Goal: Task Accomplishment & Management: Manage account settings

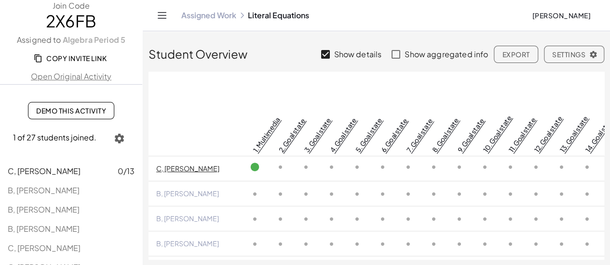
scroll to position [1, 0]
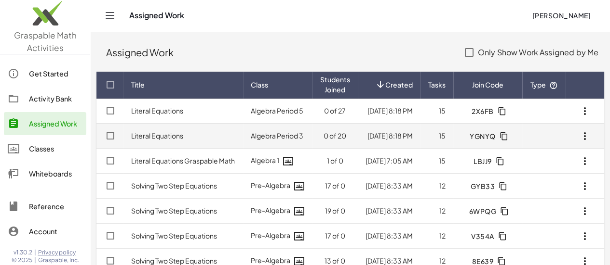
click at [499, 133] on icon "button" at bounding box center [503, 136] width 9 height 9
click at [312, 133] on td "0 of 20" at bounding box center [334, 136] width 45 height 25
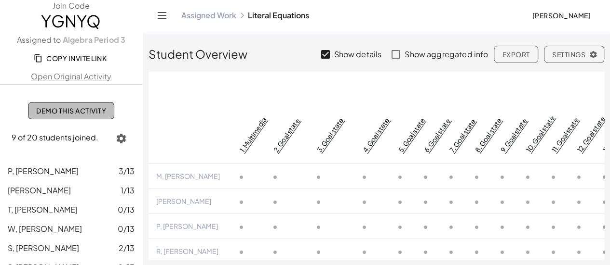
click at [56, 111] on span "Demo This Activity" at bounding box center [71, 110] width 70 height 9
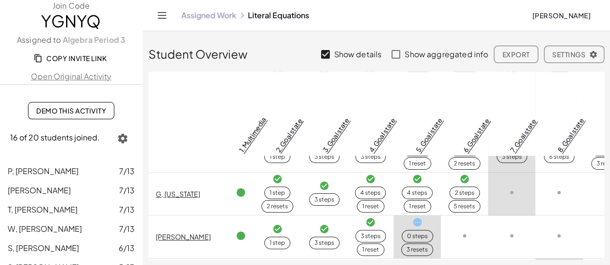
scroll to position [401, 0]
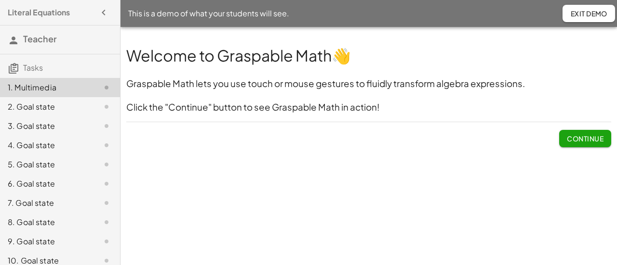
click at [585, 138] on span "Continue" at bounding box center [585, 138] width 37 height 9
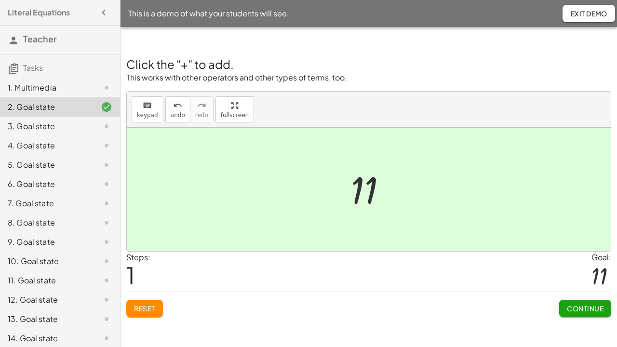
click at [153, 265] on span "Reset" at bounding box center [144, 308] width 21 height 9
click at [578, 265] on span "Continue" at bounding box center [585, 308] width 37 height 9
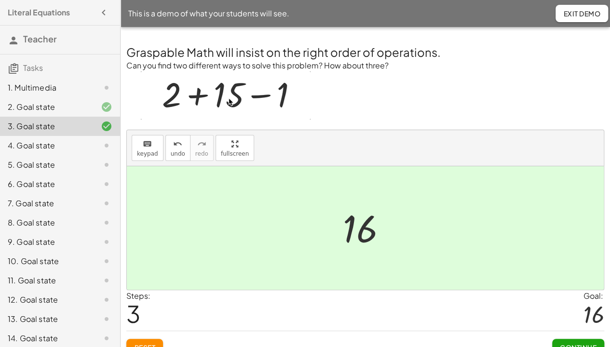
click at [576, 265] on span "Continue" at bounding box center [577, 347] width 37 height 9
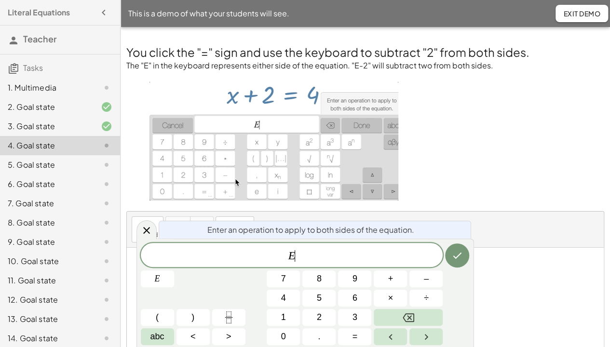
click at [429, 265] on button "–" at bounding box center [425, 278] width 33 height 17
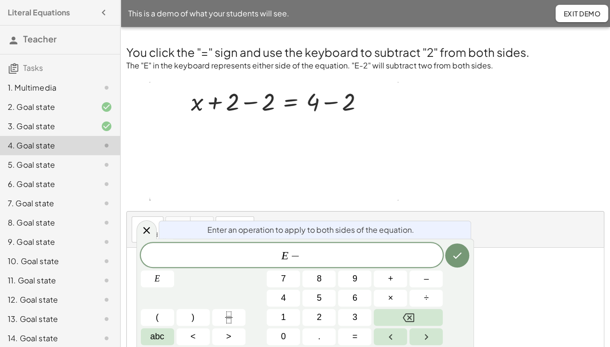
click at [329, 265] on button "2" at bounding box center [318, 317] width 33 height 17
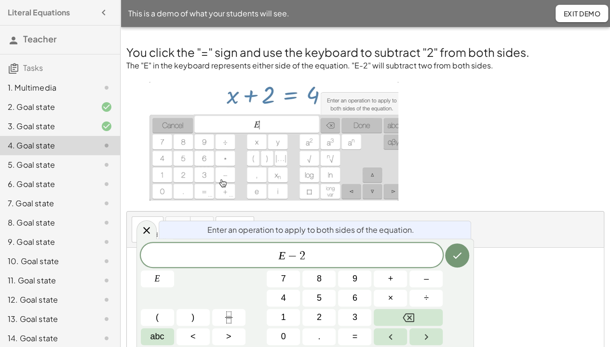
click at [461, 255] on icon "Done" at bounding box center [457, 256] width 12 height 12
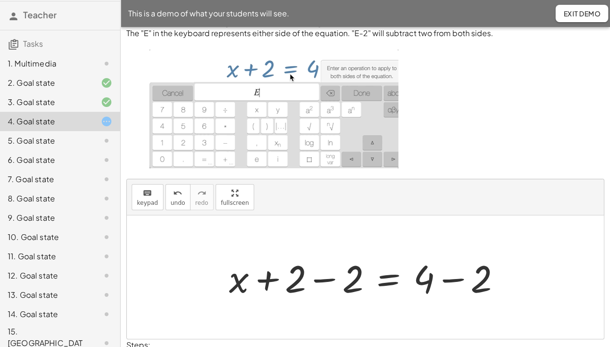
scroll to position [90, 0]
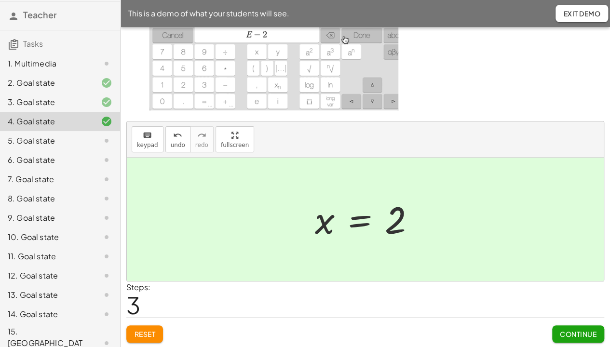
click at [583, 265] on span "Continue" at bounding box center [577, 334] width 37 height 9
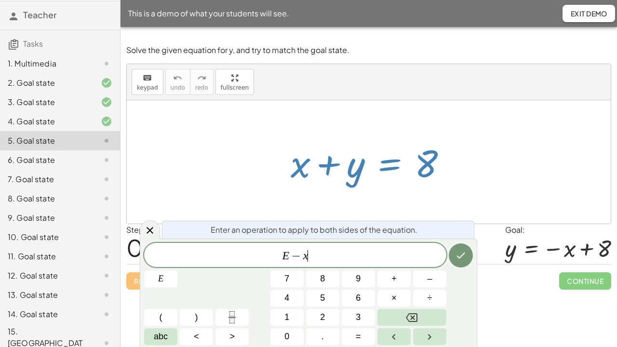
click at [177, 265] on div at bounding box center [160, 278] width 33 height 17
click at [462, 260] on icon "Done" at bounding box center [461, 256] width 12 height 12
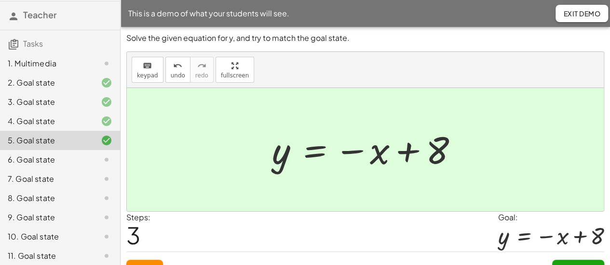
click at [41, 175] on div "7. Goal state" at bounding box center [47, 179] width 78 height 12
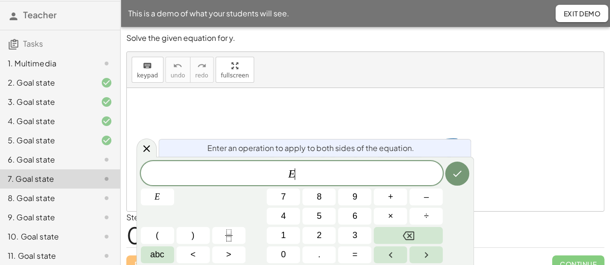
click at [427, 198] on span "–" at bounding box center [426, 197] width 5 height 13
click at [462, 174] on icon "Done" at bounding box center [457, 174] width 12 height 12
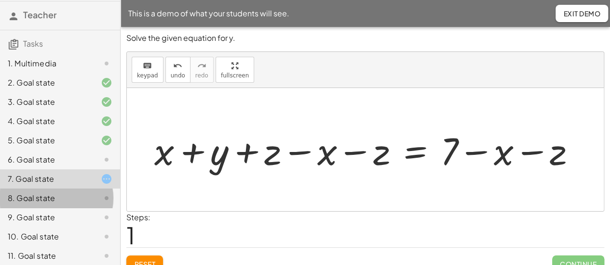
click at [24, 197] on div "8. Goal state" at bounding box center [47, 199] width 78 height 12
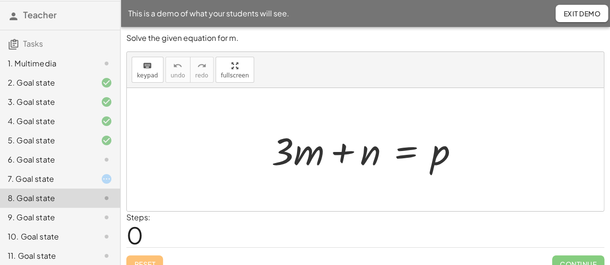
scroll to position [13, 0]
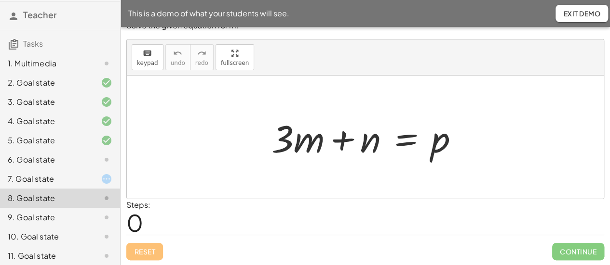
click at [412, 154] on div at bounding box center [368, 138] width 204 height 50
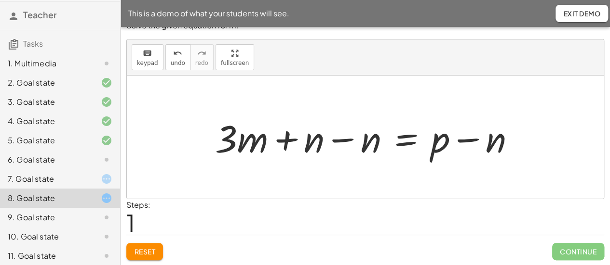
click at [337, 138] on div at bounding box center [368, 138] width 317 height 50
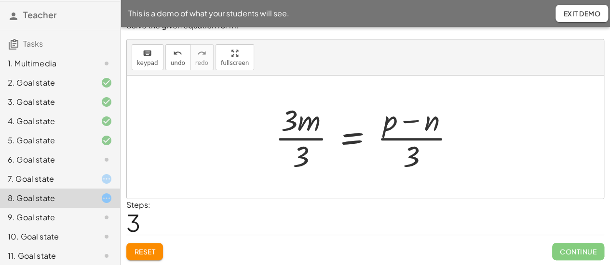
click at [298, 138] on div at bounding box center [369, 137] width 198 height 74
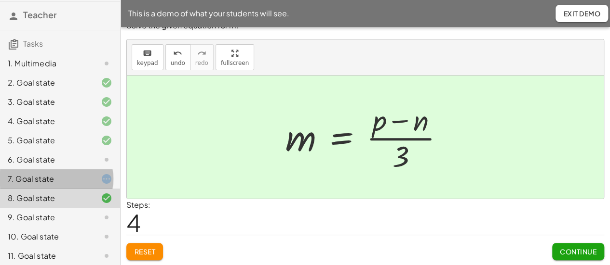
click at [78, 208] on div "7. Goal state" at bounding box center [60, 217] width 120 height 19
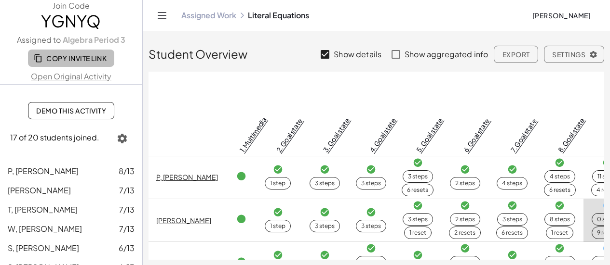
click at [97, 59] on span "Copy Invite Link" at bounding box center [71, 58] width 71 height 9
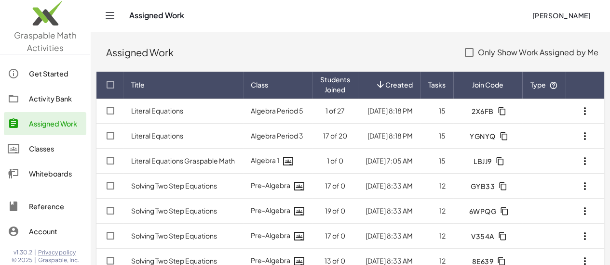
click at [55, 151] on div "Classes" at bounding box center [55, 149] width 53 height 12
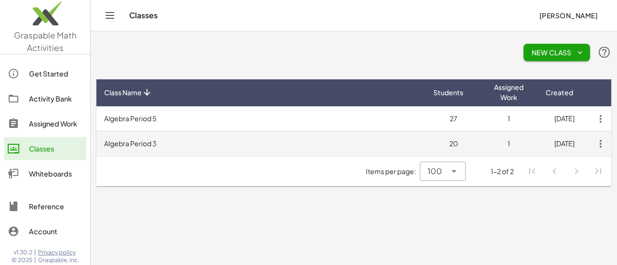
click at [487, 142] on td "1" at bounding box center [508, 144] width 55 height 25
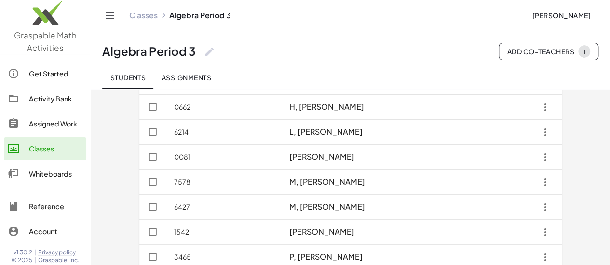
scroll to position [433, 0]
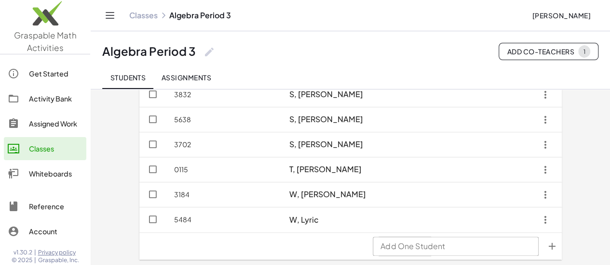
click at [495, 249] on input "Add One Student" at bounding box center [455, 246] width 166 height 19
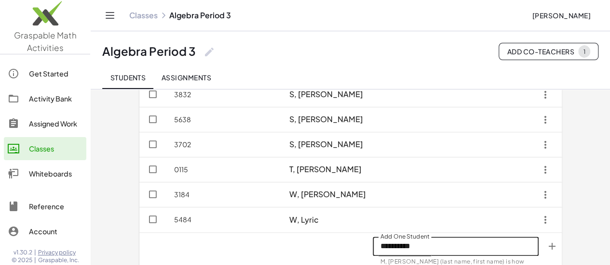
type input "**********"
click at [557, 251] on icon "Add One Student appended action" at bounding box center [552, 247] width 12 height 12
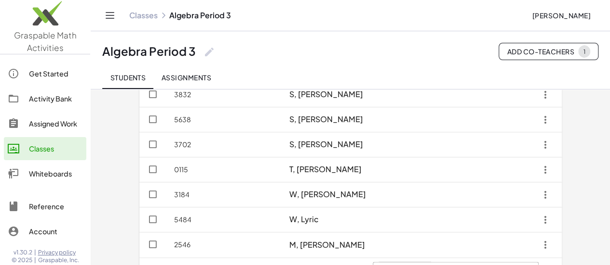
scroll to position [458, 0]
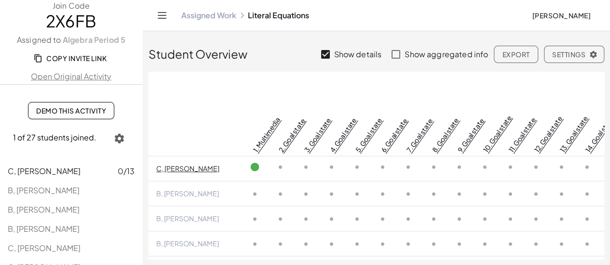
scroll to position [1, 0]
